Goal: Task Accomplishment & Management: Use online tool/utility

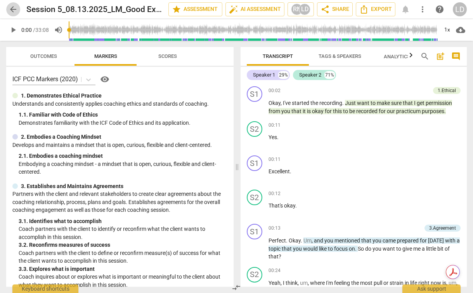
click at [14, 8] on span "arrow_back" at bounding box center [13, 9] width 9 height 9
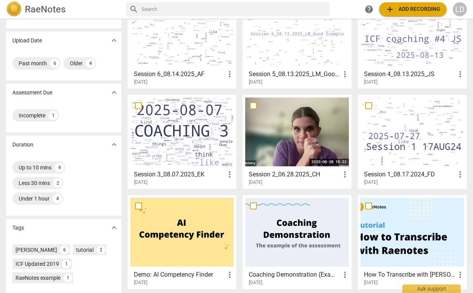
scroll to position [59, 0]
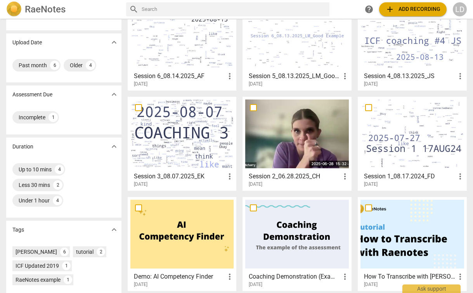
click at [183, 143] on div at bounding box center [182, 133] width 104 height 69
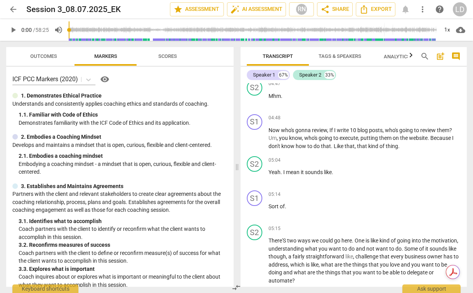
scroll to position [1147, 0]
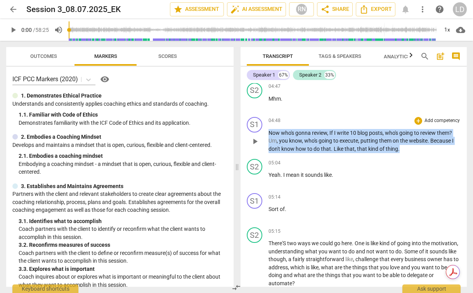
drag, startPoint x: 270, startPoint y: 150, endPoint x: 400, endPoint y: 163, distance: 131.6
click at [400, 153] on p "Now who's gonna review , If I write 10 blog posts , who's going to review them …" at bounding box center [365, 141] width 193 height 24
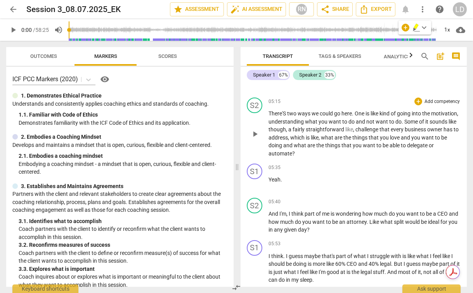
scroll to position [1274, 0]
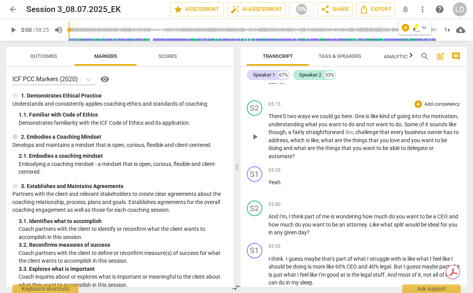
click at [359, 144] on p "There'S two ways we could go here . One is like kind of going into the motivati…" at bounding box center [365, 136] width 193 height 48
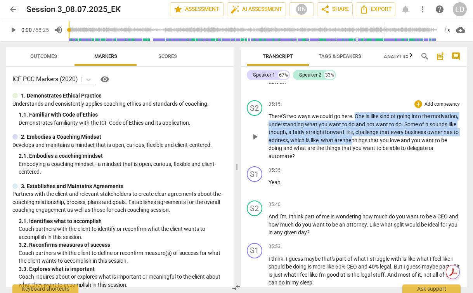
drag, startPoint x: 357, startPoint y: 132, endPoint x: 385, endPoint y: 153, distance: 35.5
click at [385, 153] on p "There'S two ways we could go here . One is like kind of going into the motivati…" at bounding box center [365, 136] width 193 height 48
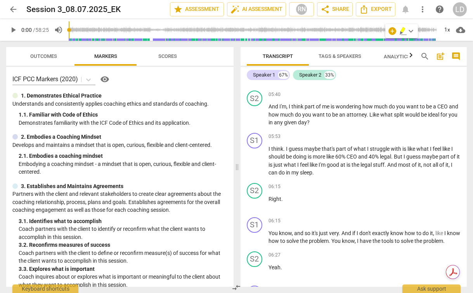
scroll to position [1392, 0]
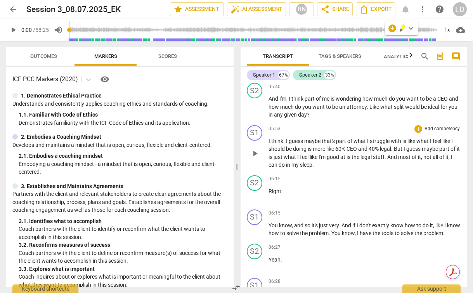
click at [308, 152] on span "is" at bounding box center [310, 149] width 5 height 6
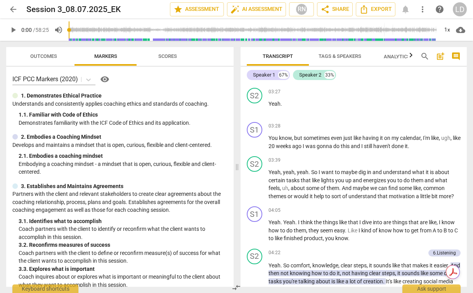
scroll to position [896, 0]
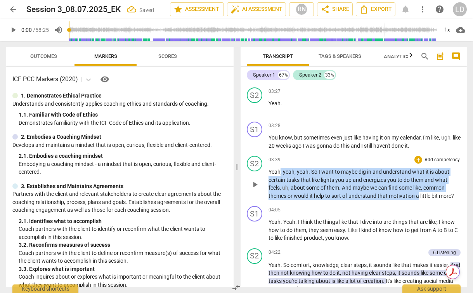
drag, startPoint x: 280, startPoint y: 188, endPoint x: 419, endPoint y: 211, distance: 141.7
click at [419, 200] on p "Yeah , yeah , yeah . So I want to maybe dig in and understand what it is about …" at bounding box center [365, 184] width 193 height 32
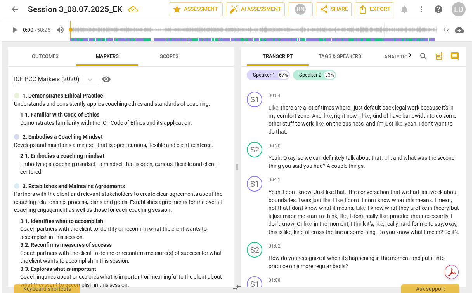
scroll to position [63, 0]
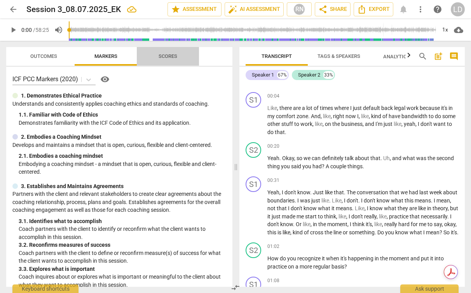
click at [170, 56] on span "Scores" at bounding box center [167, 56] width 19 height 6
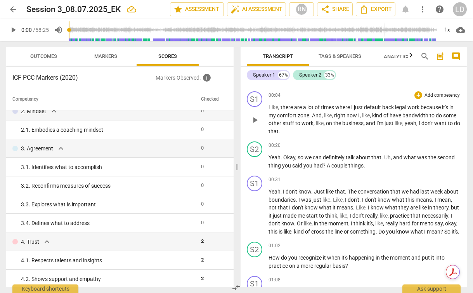
scroll to position [68, 0]
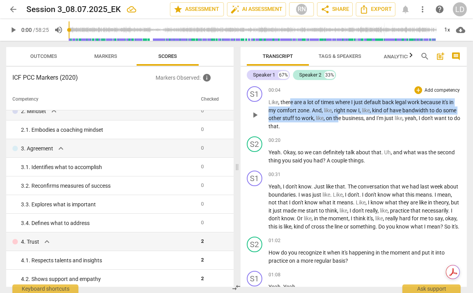
drag, startPoint x: 291, startPoint y: 104, endPoint x: 337, endPoint y: 118, distance: 48.7
click at [337, 118] on p "Like , there are a lot of times where I just default back legal work because it…" at bounding box center [365, 114] width 193 height 32
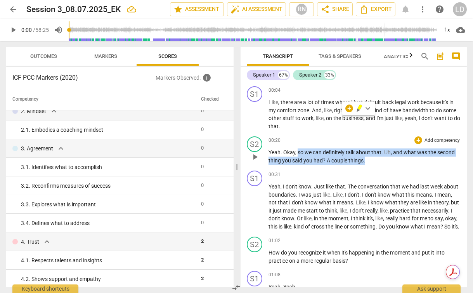
drag, startPoint x: 298, startPoint y: 153, endPoint x: 365, endPoint y: 160, distance: 68.3
click at [365, 160] on p "Yeah . Okay , so we can definitely talk about that . Uh , and what was the seco…" at bounding box center [365, 156] width 193 height 16
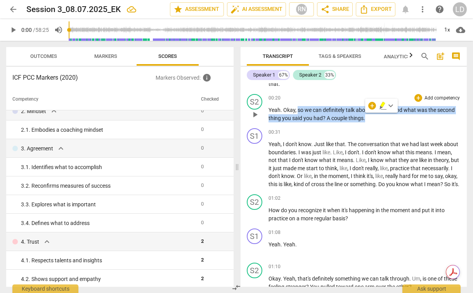
scroll to position [117, 0]
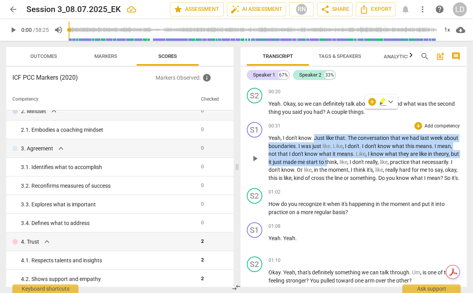
drag, startPoint x: 314, startPoint y: 138, endPoint x: 354, endPoint y: 162, distance: 46.5
click at [354, 162] on p "Yeah , I don't know . Just like that . The conversation that we had last week a…" at bounding box center [365, 158] width 193 height 48
click at [312, 173] on span "like" at bounding box center [308, 170] width 8 height 6
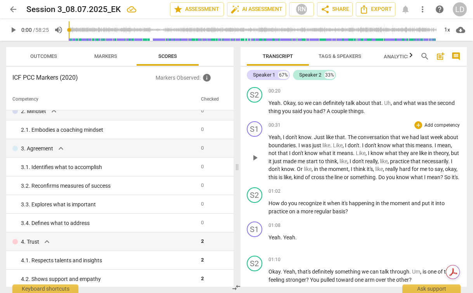
scroll to position [115, 0]
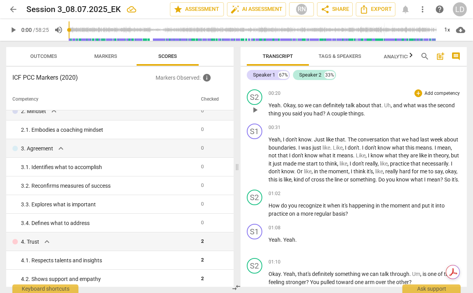
click at [325, 113] on span "?" at bounding box center [325, 113] width 4 height 6
click at [329, 111] on span "A" at bounding box center [329, 113] width 5 height 6
click at [368, 110] on p "Yeah . Okay , so we can definitely talk about that . Uh , and what was the seco…" at bounding box center [365, 109] width 193 height 16
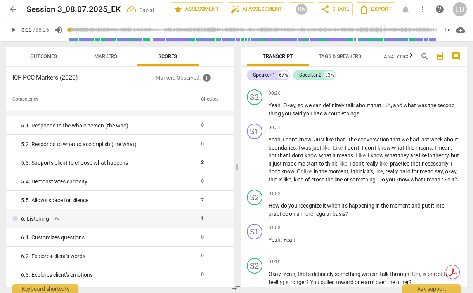
scroll to position [275, 0]
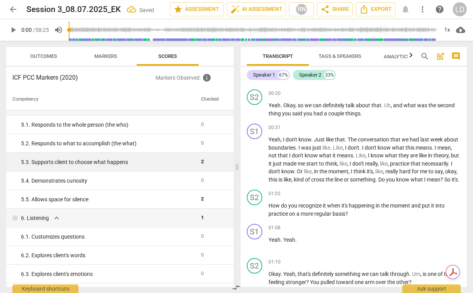
click at [177, 160] on div "5. 3. Supports client to choose what happens" at bounding box center [108, 162] width 174 height 8
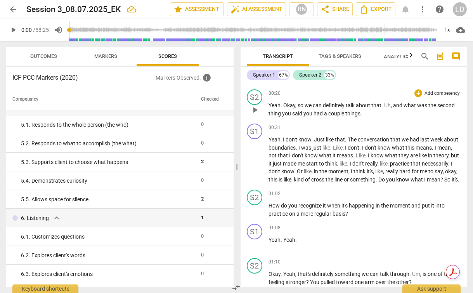
click at [396, 108] on span "and" at bounding box center [398, 105] width 10 height 6
drag, startPoint x: 393, startPoint y: 104, endPoint x: 398, endPoint y: 111, distance: 8.1
click at [398, 111] on p "Yeah . Okay , so we can definitely talk about that . Uh , and what was the seco…" at bounding box center [365, 109] width 193 height 16
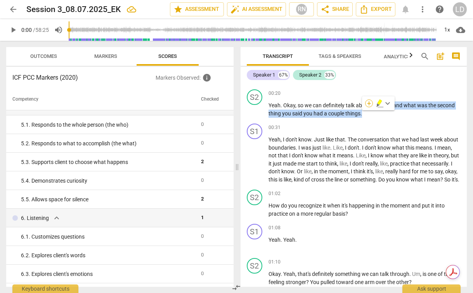
click at [371, 103] on div "+" at bounding box center [369, 103] width 8 height 8
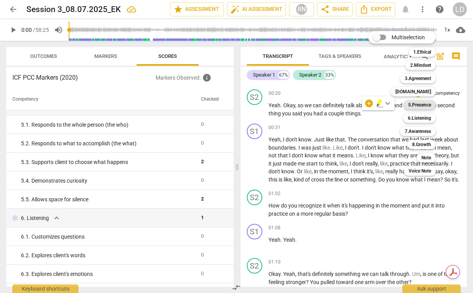
click at [419, 104] on b "5.Presence" at bounding box center [420, 104] width 23 height 9
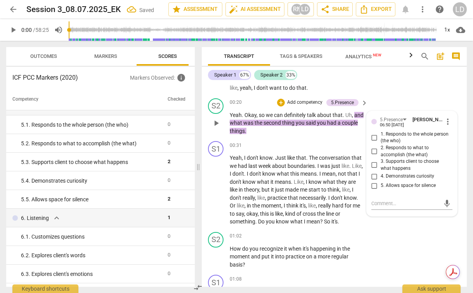
click at [398, 162] on span "3. Supports client to choose what happens" at bounding box center [415, 165] width 69 height 14
click at [381, 162] on input "3. Supports client to choose what happens" at bounding box center [375, 164] width 12 height 9
checkbox input "true"
click at [294, 135] on div "S2 play_arrow pause 00:20 + Add competency 5.Presence keyboard_arrow_right Yeah…" at bounding box center [334, 116] width 265 height 43
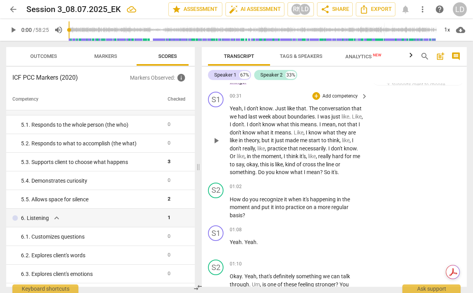
scroll to position [164, 0]
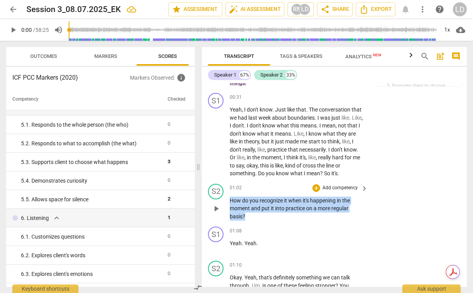
drag, startPoint x: 230, startPoint y: 201, endPoint x: 247, endPoint y: 215, distance: 22.6
click at [247, 215] on p "How do you recognize it when it's happening in the moment and put it into pract…" at bounding box center [297, 209] width 134 height 24
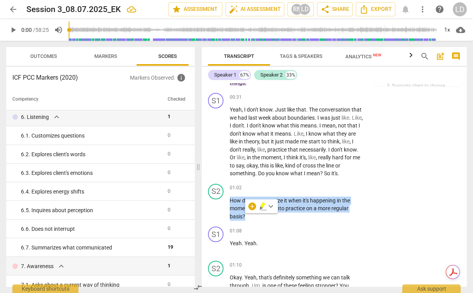
scroll to position [381, 0]
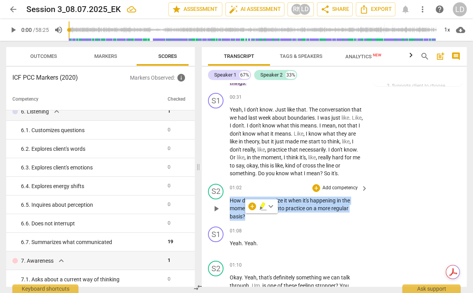
click at [384, 200] on div "S2 play_arrow pause 01:02 + Add competency keyboard_arrow_right How do you reco…" at bounding box center [334, 202] width 265 height 43
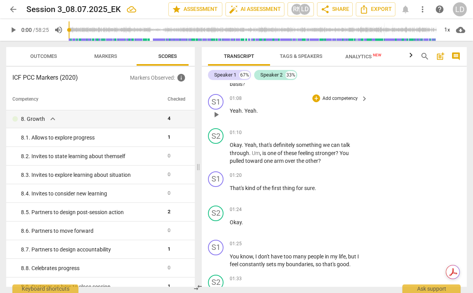
scroll to position [298, 0]
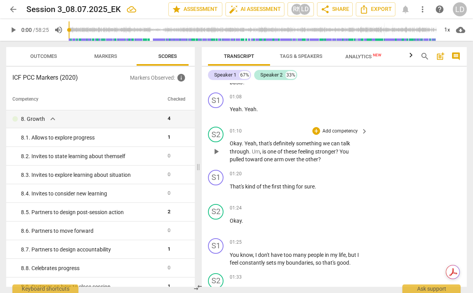
drag, startPoint x: 261, startPoint y: 151, endPoint x: 330, endPoint y: 160, distance: 68.9
click at [330, 160] on p "Okay . Yeah , that's definitely something we can talk through . Um , is one of …" at bounding box center [297, 151] width 134 height 24
drag, startPoint x: 264, startPoint y: 160, endPoint x: 285, endPoint y: 158, distance: 21.0
click at [285, 158] on p "Okay . Yeah , that's definitely something we can talk through . Um , is one of …" at bounding box center [297, 151] width 134 height 24
click at [280, 158] on span "arm" at bounding box center [279, 159] width 11 height 6
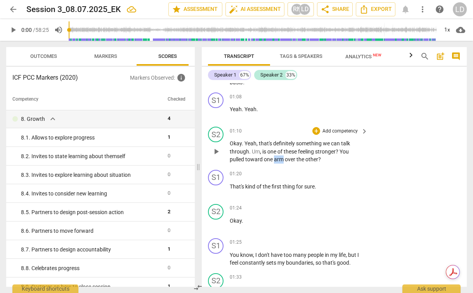
click at [280, 158] on span "arm" at bounding box center [279, 159] width 11 height 6
click at [216, 152] on span "pause" at bounding box center [216, 151] width 9 height 9
type input "83"
click at [284, 160] on span "arm" at bounding box center [279, 159] width 11 height 6
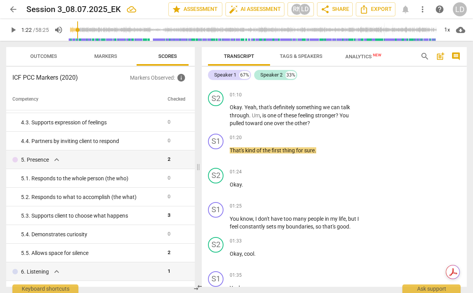
scroll to position [232, 0]
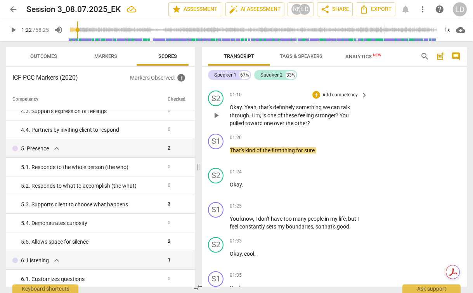
click at [351, 94] on p "Add competency" at bounding box center [340, 95] width 37 height 7
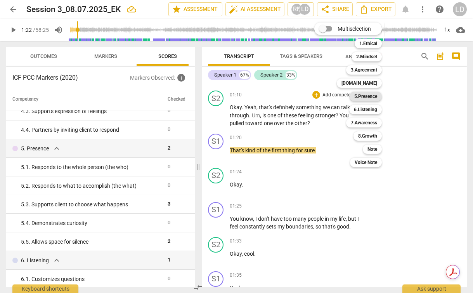
click at [367, 96] on b "5.Presence" at bounding box center [366, 96] width 23 height 9
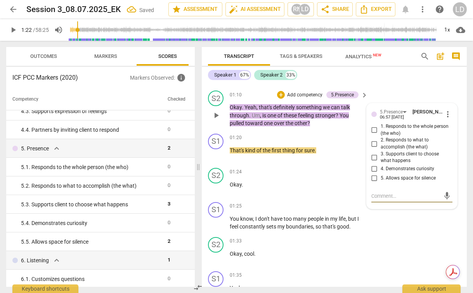
click at [396, 153] on span "3. Supports client to choose what happens" at bounding box center [415, 158] width 69 height 14
click at [381, 153] on input "3. Supports client to choose what happens" at bounding box center [375, 157] width 12 height 9
checkbox input "true"
click at [310, 113] on span "feeling" at bounding box center [306, 115] width 17 height 6
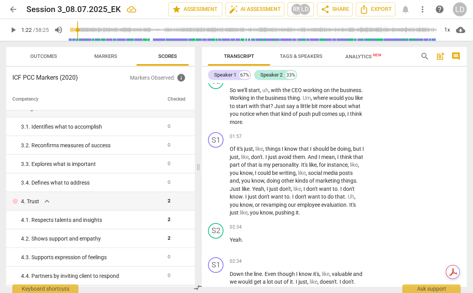
scroll to position [86, 0]
click at [275, 105] on span "?" at bounding box center [273, 106] width 4 height 6
drag, startPoint x: 340, startPoint y: 99, endPoint x: 308, endPoint y: 107, distance: 32.4
click at [308, 107] on p "So we'll start , uh , with the CEO working on the business . Working in the bus…" at bounding box center [297, 106] width 134 height 40
click at [318, 96] on div "+" at bounding box center [316, 96] width 8 height 8
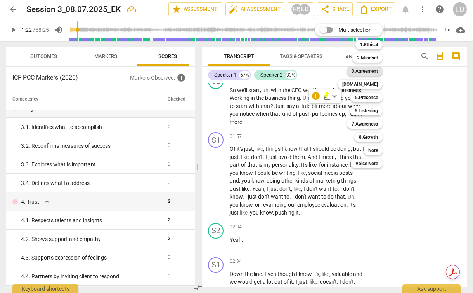
click at [376, 70] on b "3.Agreement" at bounding box center [365, 70] width 26 height 9
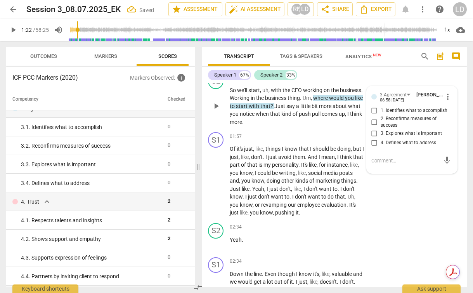
click at [382, 111] on span "1. Identifies what to accomplish" at bounding box center [414, 110] width 67 height 7
click at [381, 111] on input "1. Identifies what to accomplish" at bounding box center [375, 110] width 12 height 9
checkbox input "true"
click at [292, 167] on span "personality" at bounding box center [285, 165] width 26 height 6
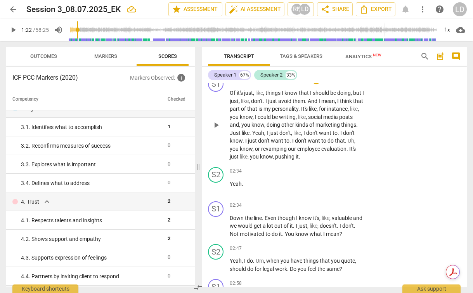
scroll to position [693, 0]
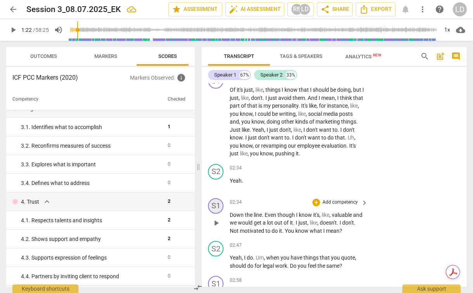
click at [219, 204] on div "S1" at bounding box center [216, 206] width 16 height 16
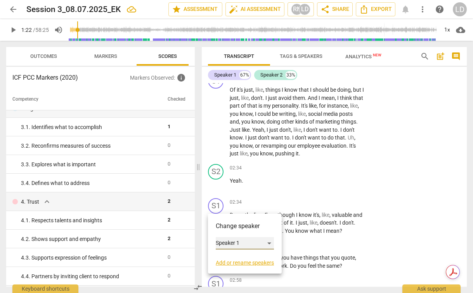
click at [239, 244] on div "Speaker 1" at bounding box center [245, 243] width 58 height 12
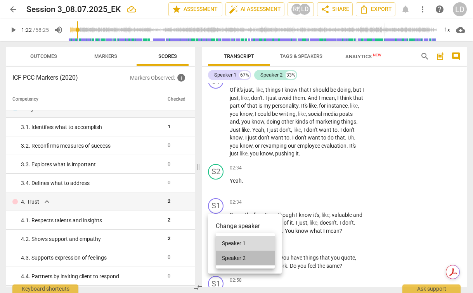
click at [253, 257] on li "Speaker 2" at bounding box center [245, 258] width 59 height 15
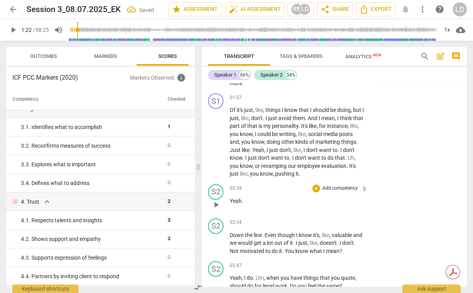
scroll to position [684, 0]
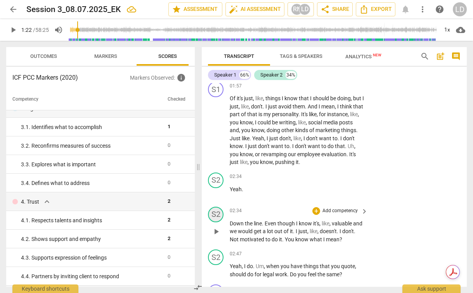
click at [210, 214] on div "S2" at bounding box center [216, 215] width 16 height 16
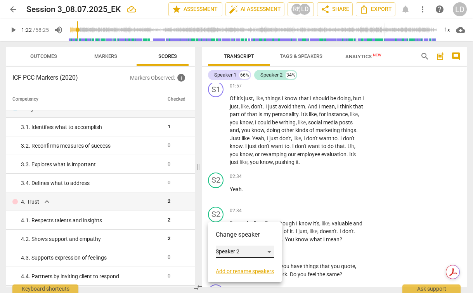
click at [227, 252] on div "Speaker 2" at bounding box center [245, 251] width 58 height 12
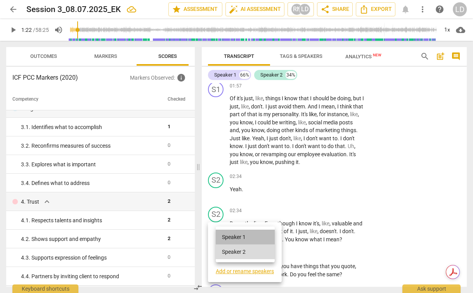
click at [241, 237] on li "Speaker 1" at bounding box center [245, 237] width 59 height 15
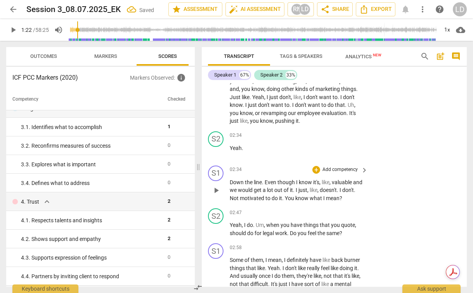
scroll to position [734, 0]
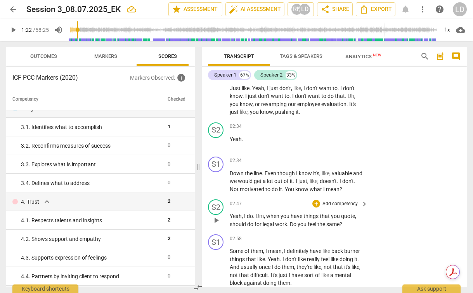
click at [294, 223] on span "Do" at bounding box center [294, 224] width 8 height 6
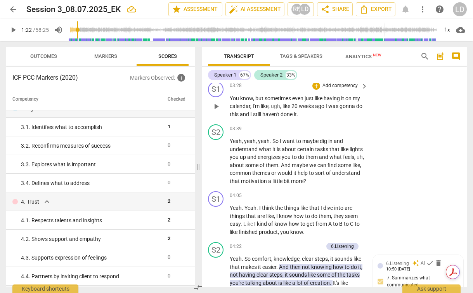
scroll to position [1070, 0]
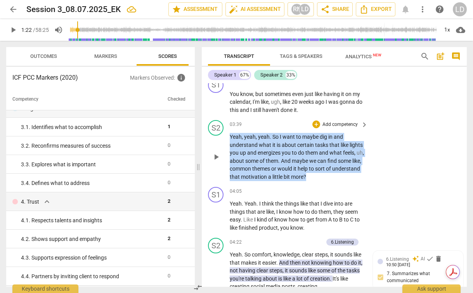
drag, startPoint x: 230, startPoint y: 137, endPoint x: 346, endPoint y: 175, distance: 121.3
click at [346, 175] on p "Yeah , yeah , yeah . So I want to maybe dig in and understand what it is about …" at bounding box center [297, 157] width 134 height 48
click at [293, 156] on p "Yeah , yeah , yeah . So I want to maybe dig in and understand what it is about …" at bounding box center [297, 157] width 134 height 48
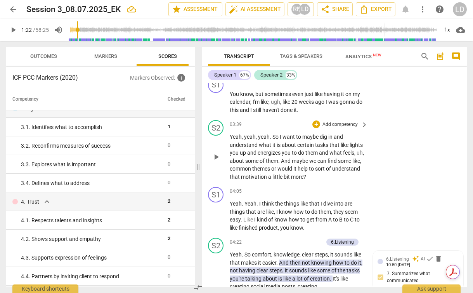
click at [343, 175] on p "Yeah , yeah , yeah . So I want to maybe dig in and understand what it is about …" at bounding box center [297, 157] width 134 height 48
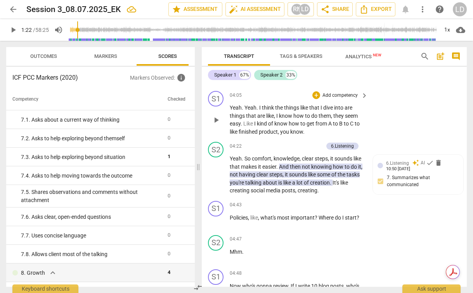
scroll to position [1165, 0]
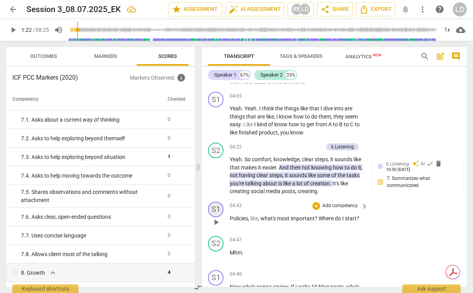
click at [217, 209] on div "S1" at bounding box center [216, 210] width 16 height 16
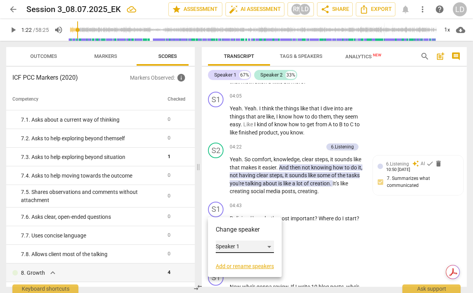
click at [231, 244] on div "Speaker 1" at bounding box center [245, 246] width 58 height 12
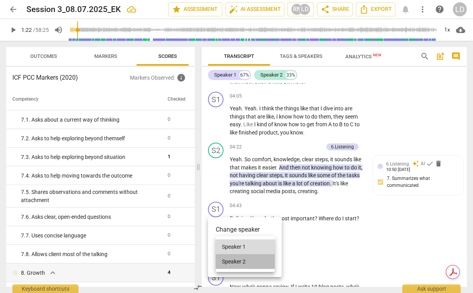
click at [244, 266] on li "Speaker 2" at bounding box center [245, 261] width 59 height 15
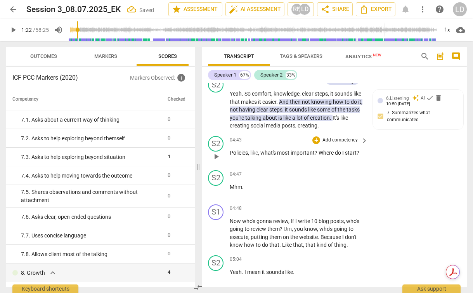
scroll to position [1230, 0]
click at [216, 146] on div "S2" at bounding box center [216, 144] width 16 height 16
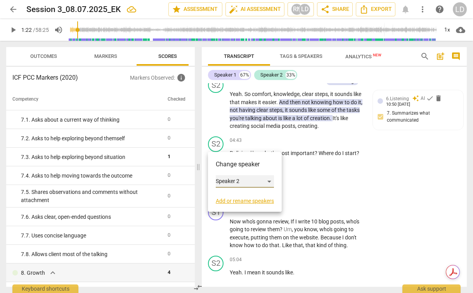
click at [233, 178] on div "Speaker 2" at bounding box center [245, 181] width 58 height 12
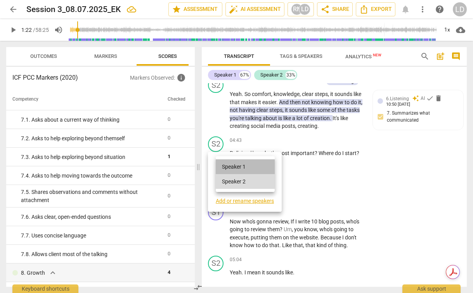
click at [244, 168] on li "Speaker 1" at bounding box center [245, 166] width 59 height 15
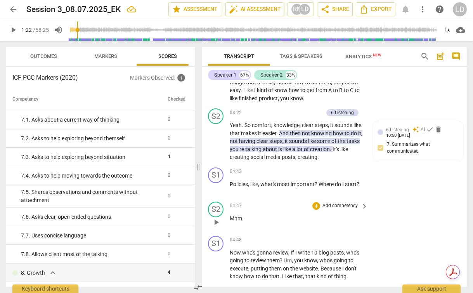
scroll to position [1196, 0]
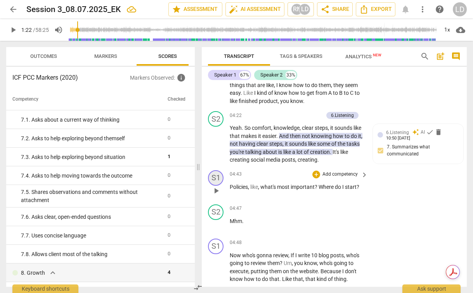
click at [218, 178] on div "S1" at bounding box center [216, 178] width 16 height 16
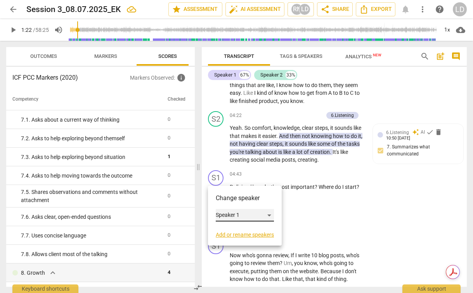
click at [237, 212] on div "Speaker 1" at bounding box center [245, 215] width 58 height 12
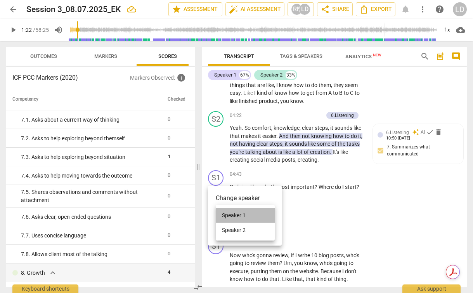
click at [245, 212] on li "Speaker 1" at bounding box center [245, 215] width 59 height 15
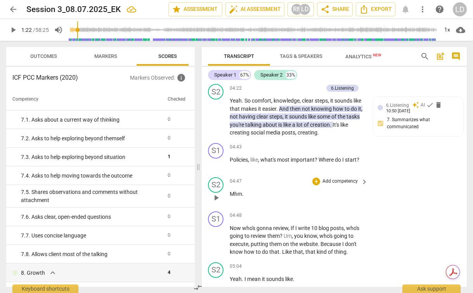
scroll to position [1232, 0]
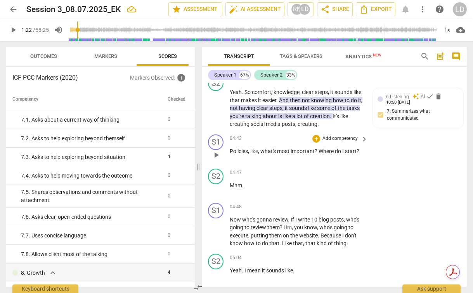
click at [217, 155] on span "play_arrow" at bounding box center [216, 154] width 9 height 9
click at [218, 143] on div "S1" at bounding box center [216, 142] width 16 height 16
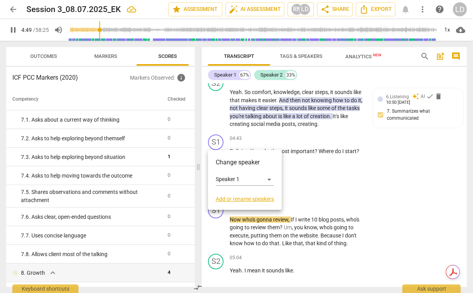
click at [319, 148] on div at bounding box center [236, 146] width 473 height 293
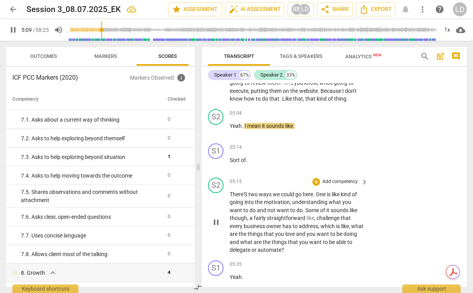
scroll to position [1377, 0]
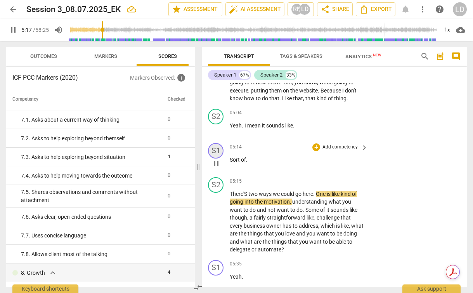
click at [219, 149] on div "S1" at bounding box center [216, 151] width 16 height 16
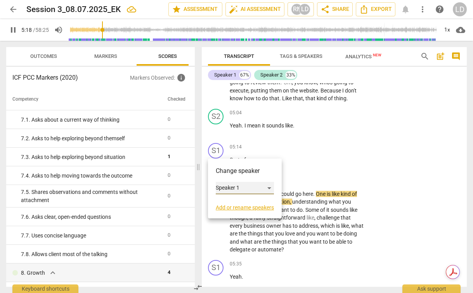
click at [232, 184] on div "Speaker 1" at bounding box center [245, 188] width 58 height 12
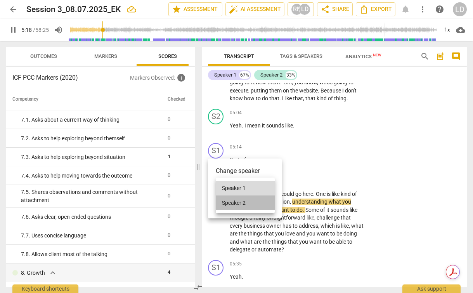
click at [245, 200] on li "Speaker 2" at bounding box center [245, 202] width 59 height 15
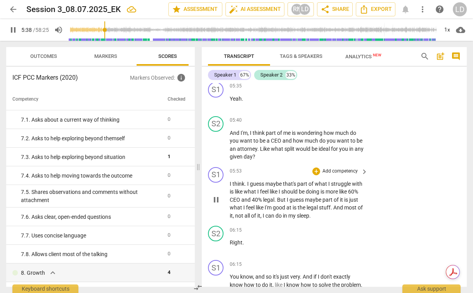
scroll to position [1554, 0]
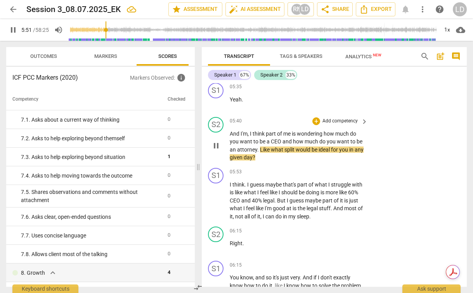
click at [217, 146] on span "pause" at bounding box center [216, 145] width 9 height 9
type input "351"
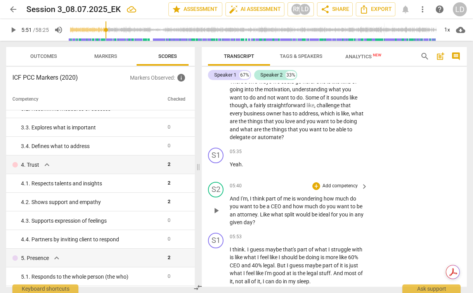
scroll to position [1492, 0]
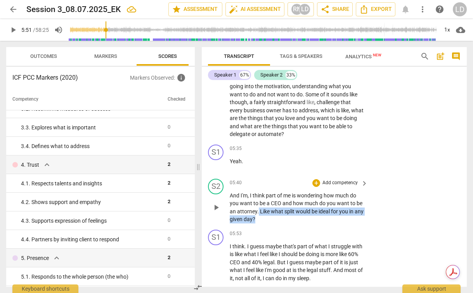
drag, startPoint x: 268, startPoint y: 219, endPoint x: 257, endPoint y: 211, distance: 13.3
click at [257, 211] on p "And I'm , I think part of me is wondering how much do you want to be a CEO and …" at bounding box center [297, 207] width 134 height 32
click at [323, 184] on p "Add competency" at bounding box center [340, 182] width 37 height 7
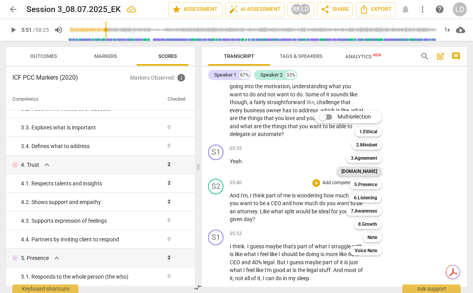
click at [365, 172] on b "[DOMAIN_NAME]" at bounding box center [360, 171] width 36 height 9
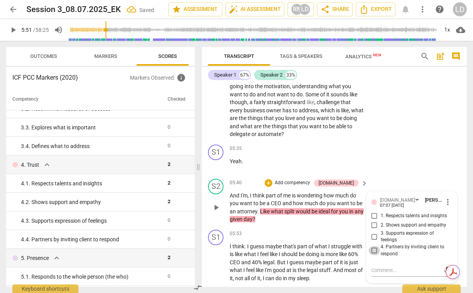
click at [371, 250] on input "4. Partners by inviting client to respond" at bounding box center [375, 250] width 12 height 9
checkbox input "true"
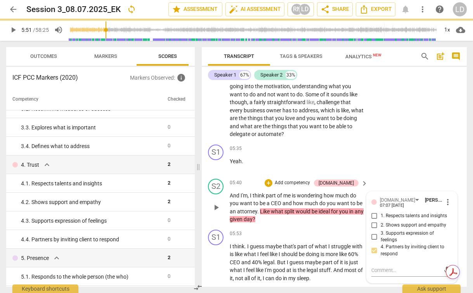
click at [299, 197] on span "wondering" at bounding box center [310, 195] width 27 height 6
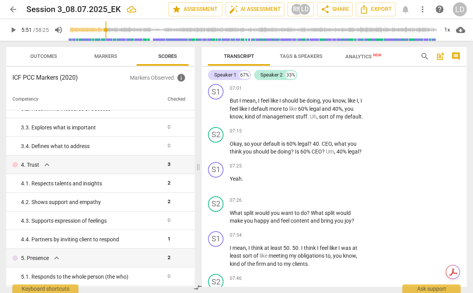
scroll to position [1916, 0]
drag, startPoint x: 244, startPoint y: 161, endPoint x: 311, endPoint y: 162, distance: 67.2
click at [311, 157] on p "Okay , so your default is 60 % legal ? 40 . CEO , what you think you should be …" at bounding box center [297, 149] width 134 height 16
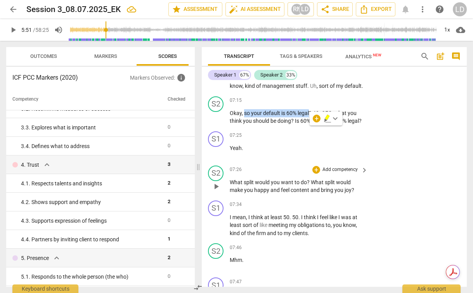
scroll to position [1952, 0]
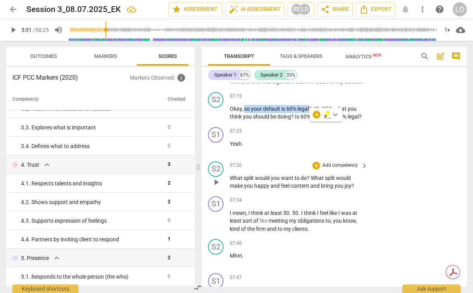
click at [288, 189] on span "feel" at bounding box center [286, 186] width 10 height 6
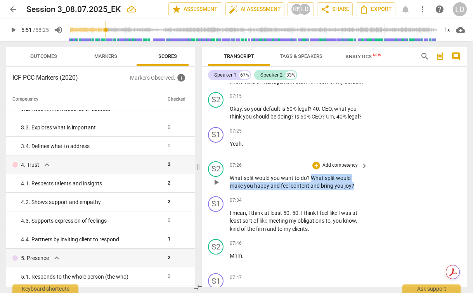
drag, startPoint x: 311, startPoint y: 202, endPoint x: 355, endPoint y: 213, distance: 46.0
click at [355, 190] on p "What split would you want to do ? What split would make you happy and feel cont…" at bounding box center [297, 182] width 134 height 16
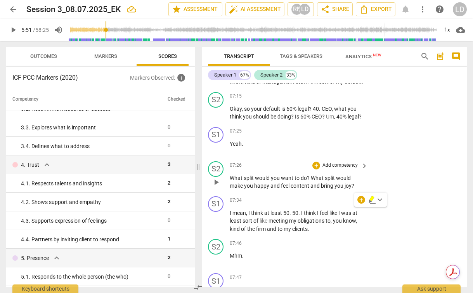
click at [270, 181] on span "would" at bounding box center [263, 178] width 16 height 6
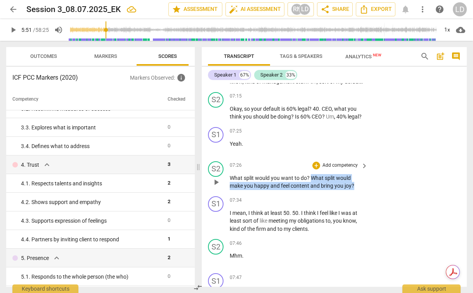
drag, startPoint x: 312, startPoint y: 201, endPoint x: 357, endPoint y: 206, distance: 45.4
click at [357, 190] on p "What split would you want to do ? What split would make you happy and feel cont…" at bounding box center [297, 182] width 134 height 16
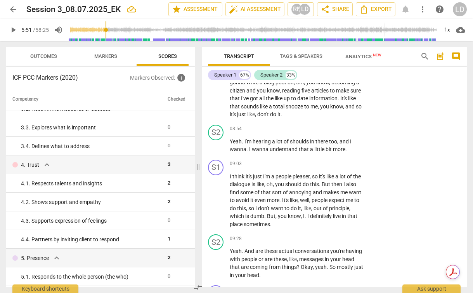
scroll to position [2290, 0]
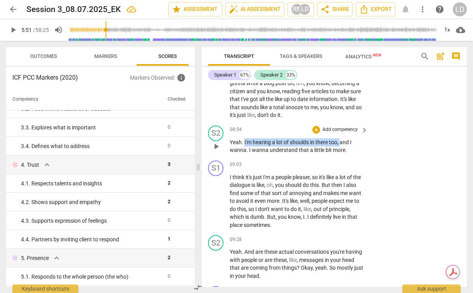
drag, startPoint x: 245, startPoint y: 167, endPoint x: 341, endPoint y: 165, distance: 95.6
click at [341, 154] on p "Yeah . I'm hearing a lot of shoulds in there too , and I wanna . I wanna unders…" at bounding box center [297, 146] width 134 height 16
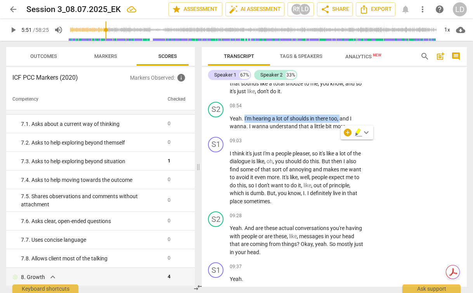
scroll to position [532, 0]
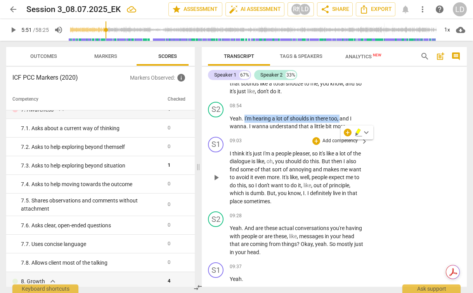
click at [277, 145] on div "09:03 + Add competency keyboard_arrow_right" at bounding box center [299, 141] width 139 height 9
click at [272, 172] on span "that" at bounding box center [266, 169] width 11 height 6
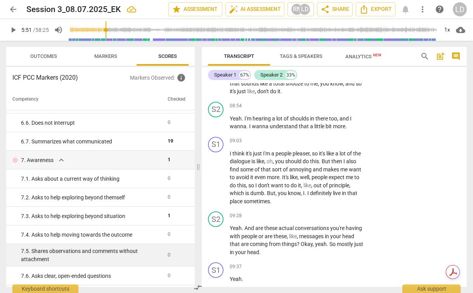
scroll to position [505, 0]
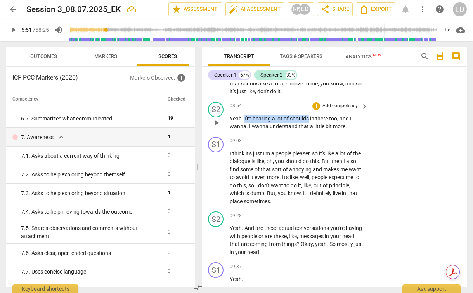
drag, startPoint x: 244, startPoint y: 142, endPoint x: 310, endPoint y: 143, distance: 65.6
click at [310, 130] on p "Yeah . I'm hearing a lot of shoulds in there too , and I wanna . I wanna unders…" at bounding box center [297, 123] width 134 height 16
click at [318, 132] on div "+" at bounding box center [318, 133] width 8 height 8
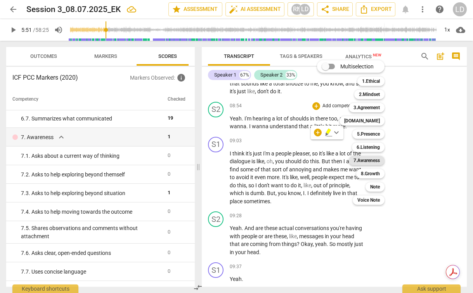
click at [376, 158] on b "7.Awareness" at bounding box center [367, 160] width 26 height 9
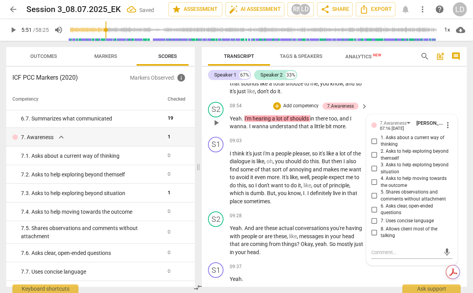
click at [399, 202] on span "5. Shares observations and comments without attachment" at bounding box center [415, 196] width 69 height 14
click at [381, 200] on input "5. Shares observations and comments without attachment" at bounding box center [375, 195] width 12 height 9
checkbox input "true"
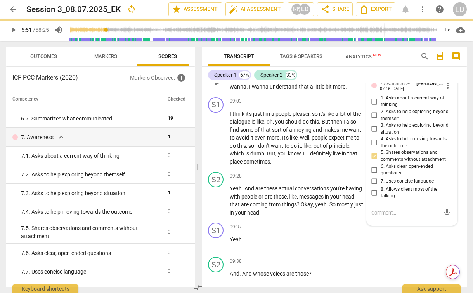
scroll to position [2338, 0]
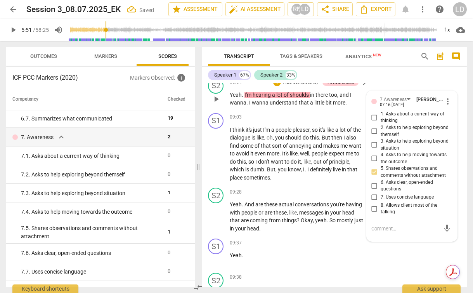
click at [312, 106] on span "a" at bounding box center [312, 102] width 4 height 6
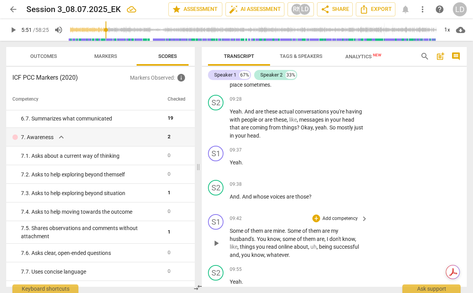
scroll to position [2429, 0]
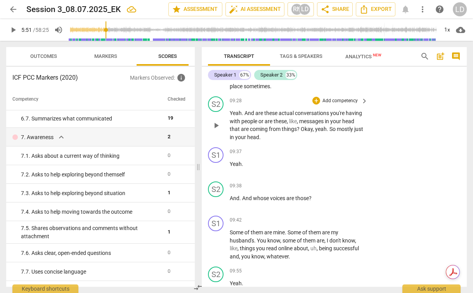
click at [301, 132] on span "Okay" at bounding box center [307, 129] width 12 height 6
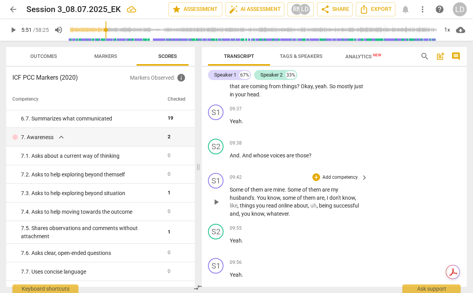
scroll to position [2471, 0]
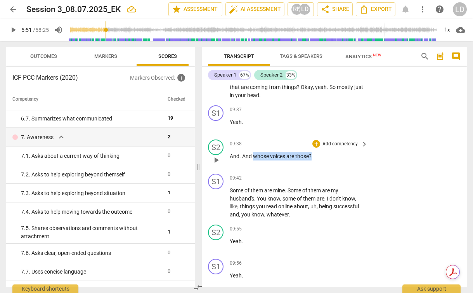
drag, startPoint x: 253, startPoint y: 179, endPoint x: 313, endPoint y: 180, distance: 59.8
click at [313, 160] on p "And . And whose voices are those ?" at bounding box center [297, 156] width 134 height 8
click at [317, 170] on div "+" at bounding box center [320, 170] width 8 height 8
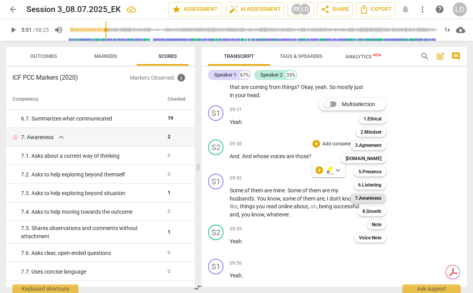
click at [380, 198] on b "7.Awareness" at bounding box center [368, 197] width 26 height 9
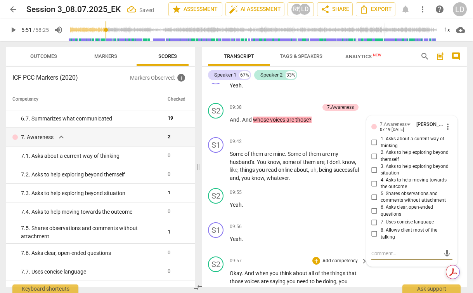
scroll to position [2505, 0]
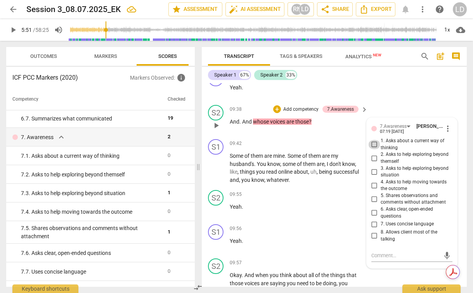
click at [375, 149] on input "1. Asks about a current way of thinking" at bounding box center [375, 144] width 12 height 9
checkbox input "true"
click at [323, 167] on span "are" at bounding box center [321, 164] width 8 height 6
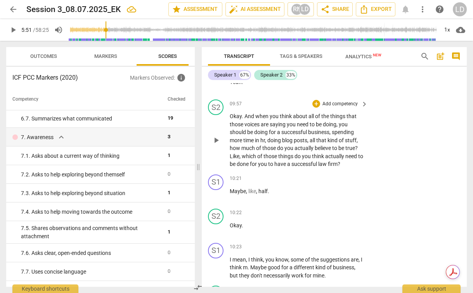
scroll to position [2666, 0]
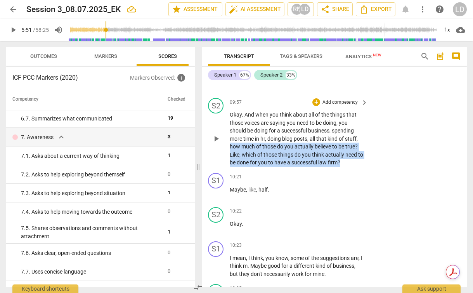
drag, startPoint x: 230, startPoint y: 172, endPoint x: 361, endPoint y: 184, distance: 131.1
click at [361, 167] on p "Okay . And when you think about all of the things that those voices are saying …" at bounding box center [297, 139] width 134 height 56
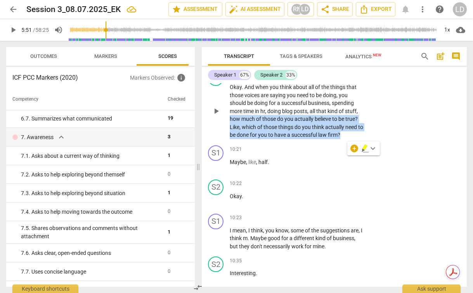
scroll to position [2694, 0]
click at [327, 139] on p "Okay . And when you think about all of the things that those voices are saying …" at bounding box center [297, 111] width 134 height 56
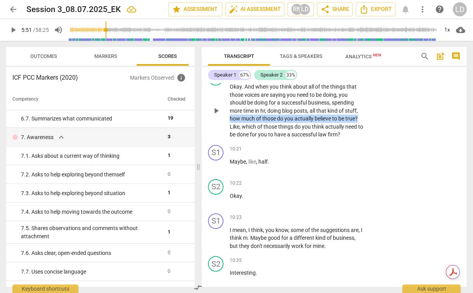
drag, startPoint x: 360, startPoint y: 143, endPoint x: 228, endPoint y: 141, distance: 132.1
click at [228, 141] on div "S2 play_arrow pause 09:57 + Add competency keyboard_arrow_right Okay . And when…" at bounding box center [334, 104] width 265 height 75
click at [366, 133] on div "+" at bounding box center [366, 133] width 8 height 8
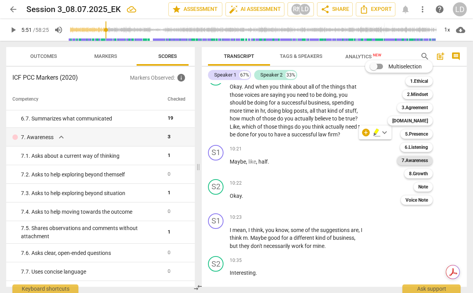
click at [414, 157] on b "7.Awareness" at bounding box center [415, 160] width 26 height 9
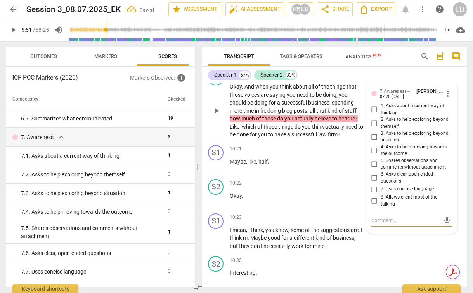
click at [374, 114] on input "1. Asks about a current way of thinking" at bounding box center [375, 109] width 12 height 9
checkbox input "true"
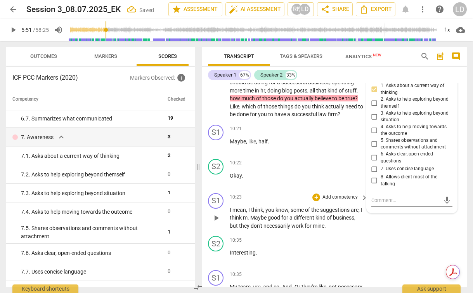
click at [302, 221] on span "different" at bounding box center [305, 217] width 22 height 6
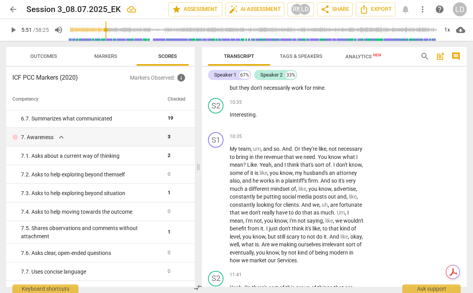
scroll to position [2850, 0]
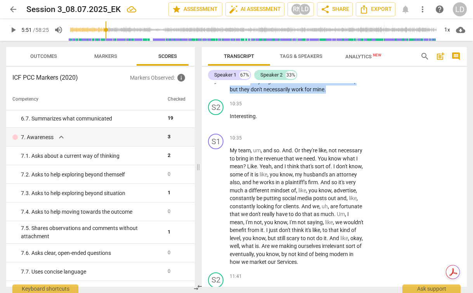
drag, startPoint x: 254, startPoint y: 104, endPoint x: 331, endPoint y: 113, distance: 77.4
click at [331, 94] on p "I mean , I think , you know , some of the suggestions are , I think m . Maybe g…" at bounding box center [297, 82] width 134 height 24
click at [282, 92] on span "necessarily" at bounding box center [278, 89] width 28 height 6
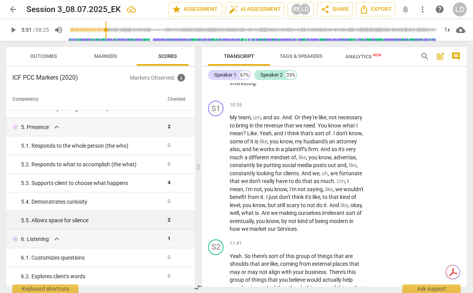
scroll to position [247, 0]
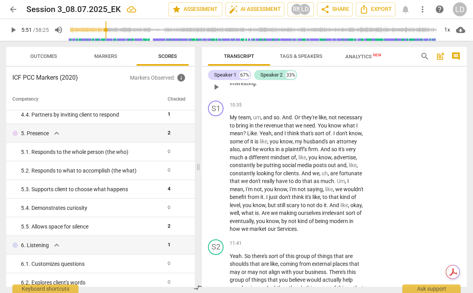
click at [245, 86] on span "Interesting" at bounding box center [243, 83] width 26 height 6
click at [327, 75] on p "Add competency" at bounding box center [340, 71] width 37 height 7
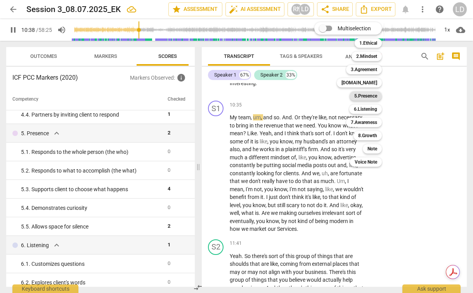
click at [367, 99] on b "5.Presence" at bounding box center [366, 95] width 23 height 9
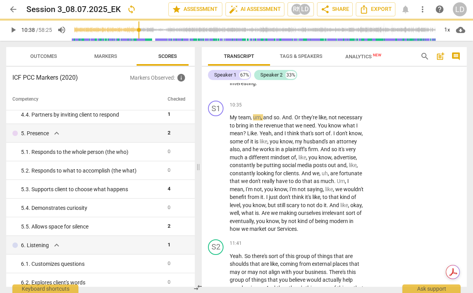
type input "638"
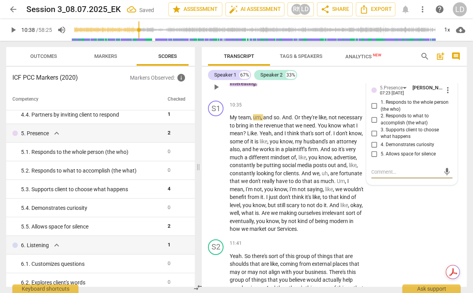
click at [393, 158] on span "5. Allows space for silence" at bounding box center [408, 154] width 55 height 7
click at [381, 159] on input "5. Allows space for silence" at bounding box center [375, 154] width 12 height 9
checkbox input "true"
click at [245, 160] on span "much" at bounding box center [237, 157] width 15 height 6
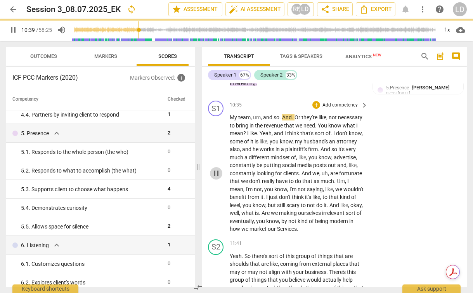
click at [219, 178] on span "pause" at bounding box center [216, 173] width 9 height 9
type input "640"
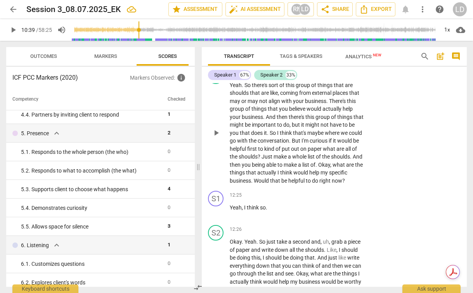
scroll to position [3055, 0]
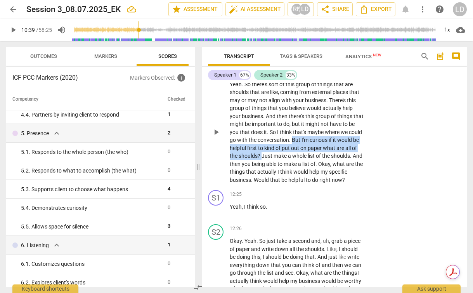
drag, startPoint x: 306, startPoint y: 165, endPoint x: 285, endPoint y: 179, distance: 25.4
click at [285, 179] on p "Yeah . So there's sort of this group of things that are shoulds that are like ,…" at bounding box center [297, 132] width 134 height 104
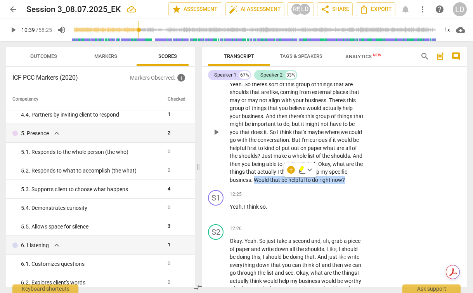
drag, startPoint x: 295, startPoint y: 203, endPoint x: 294, endPoint y: 211, distance: 7.9
click at [294, 184] on p "Yeah . So there's sort of this group of things that are shoulds that are like ,…" at bounding box center [297, 132] width 134 height 104
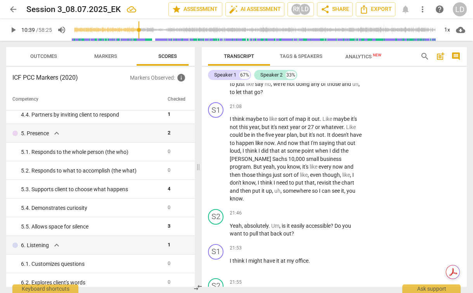
scroll to position [4576, 0]
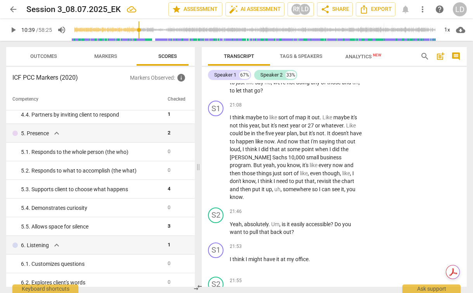
drag, startPoint x: 297, startPoint y: 106, endPoint x: 300, endPoint y: 124, distance: 18.6
click at [300, 94] on p "So what do you need to do ? If you look at the should list , what would you nee…" at bounding box center [297, 79] width 134 height 32
drag, startPoint x: 298, startPoint y: 129, endPoint x: 228, endPoint y: 127, distance: 69.6
click at [228, 97] on div "S2 play_arrow pause 20:55 + Add competency keyboard_arrow_right So what do you …" at bounding box center [334, 72] width 265 height 51
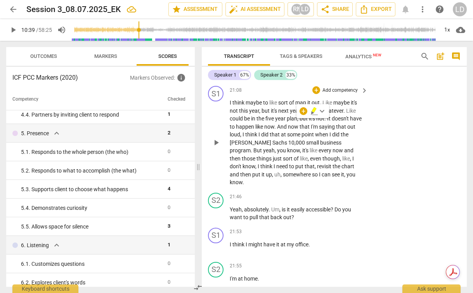
scroll to position [4599, 0]
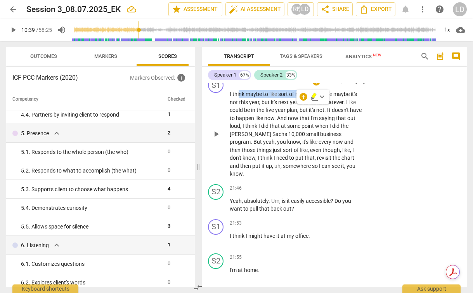
drag, startPoint x: 240, startPoint y: 135, endPoint x: 322, endPoint y: 137, distance: 81.6
click at [322, 137] on p "I think maybe to like sort of map it out . Like maybe it's not this year , but …" at bounding box center [297, 134] width 134 height 88
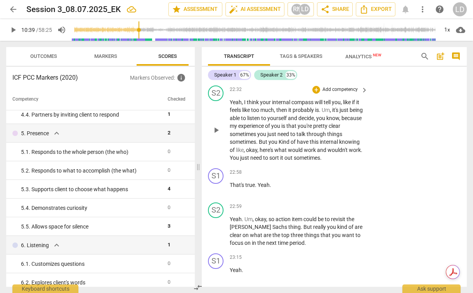
scroll to position [4899, 0]
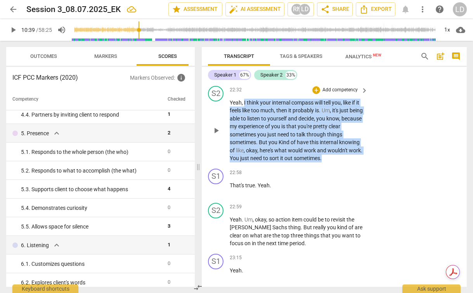
drag, startPoint x: 244, startPoint y: 134, endPoint x: 349, endPoint y: 190, distance: 119.4
click at [349, 162] on p "Yeah , I think your internal compass will tell you , like if it feels like too …" at bounding box center [297, 131] width 134 height 64
click at [392, 161] on div "S2 play_arrow pause 22:32 + Add competency keyboard_arrow_right Yeah , I think …" at bounding box center [334, 124] width 265 height 83
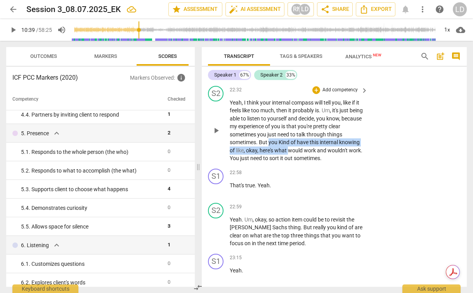
drag, startPoint x: 270, startPoint y: 175, endPoint x: 290, endPoint y: 178, distance: 20.5
click at [290, 162] on p "Yeah , I think your internal compass will tell you , like if it feels like too …" at bounding box center [297, 131] width 134 height 64
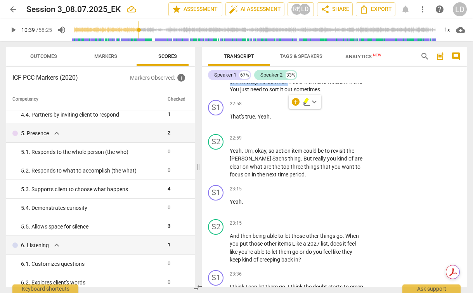
scroll to position [4969, 0]
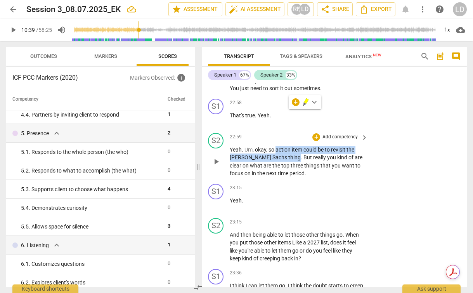
drag, startPoint x: 276, startPoint y: 183, endPoint x: 281, endPoint y: 188, distance: 7.4
click at [281, 177] on p "Yeah . Um , okay , so action item could be to revisit the [PERSON_NAME] [PERSON…" at bounding box center [297, 162] width 134 height 32
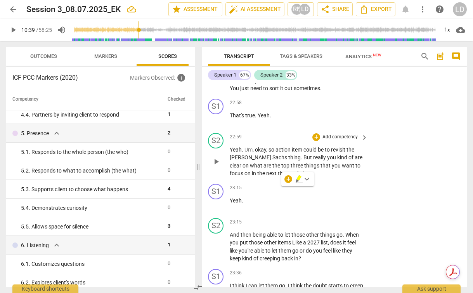
click at [304, 169] on span "things" at bounding box center [312, 165] width 16 height 6
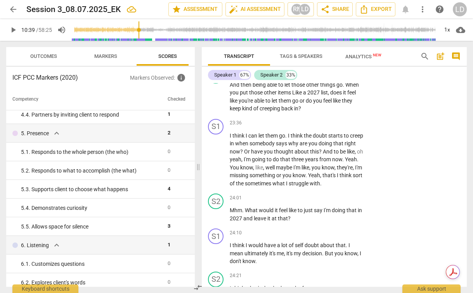
scroll to position [5122, 0]
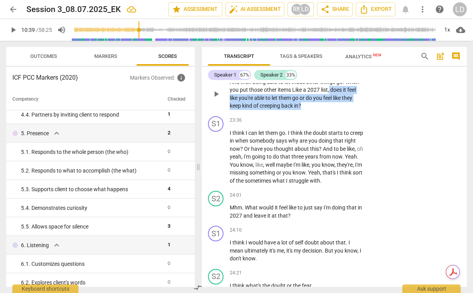
drag, startPoint x: 304, startPoint y: 136, endPoint x: 330, endPoint y: 122, distance: 29.4
click at [330, 110] on p "And then being able to let those other things go . When you put those other ite…" at bounding box center [297, 94] width 134 height 32
click at [267, 101] on span "to" at bounding box center [269, 98] width 6 height 6
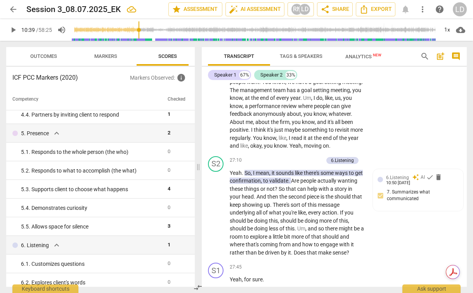
scroll to position [5736, 0]
